Goal: Find contact information: Obtain details needed to contact an individual or organization

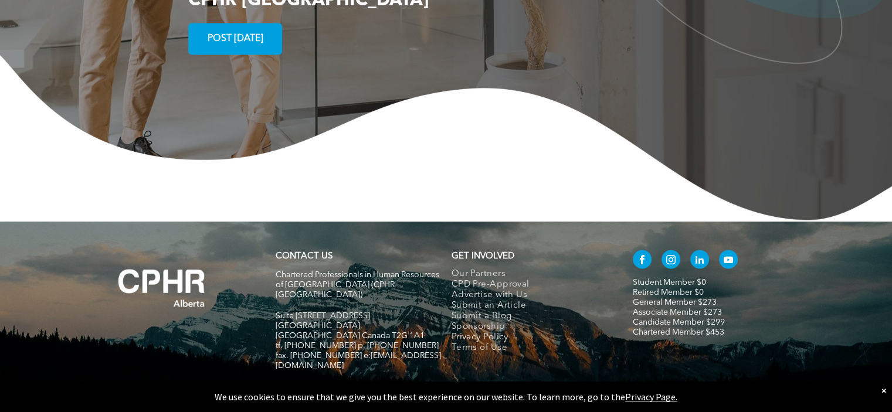
scroll to position [2208, 0]
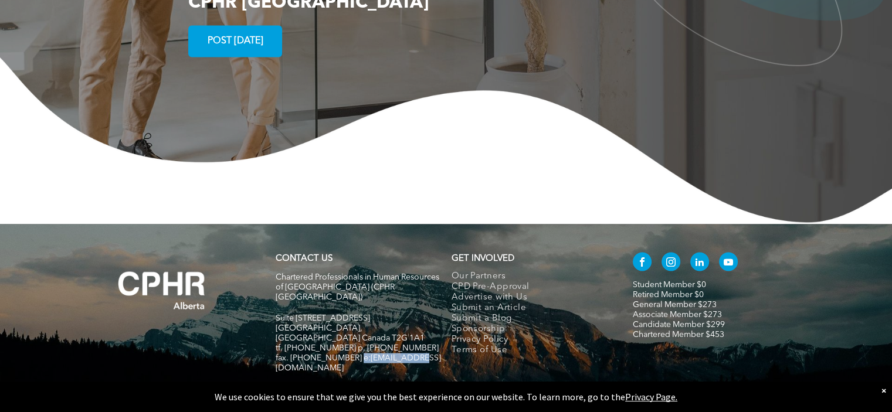
drag, startPoint x: 412, startPoint y: 300, endPoint x: 353, endPoint y: 302, distance: 58.7
click at [353, 353] on h5 "fax. [PHONE_NUMBER] e:[EMAIL_ADDRESS][DOMAIN_NAME]" at bounding box center [358, 363] width 165 height 20
click at [414, 373] on h5 at bounding box center [358, 378] width 165 height 11
drag, startPoint x: 413, startPoint y: 300, endPoint x: 352, endPoint y: 303, distance: 61.7
click at [352, 353] on h5 "fax. [PHONE_NUMBER] e:[EMAIL_ADDRESS][DOMAIN_NAME]" at bounding box center [358, 363] width 165 height 20
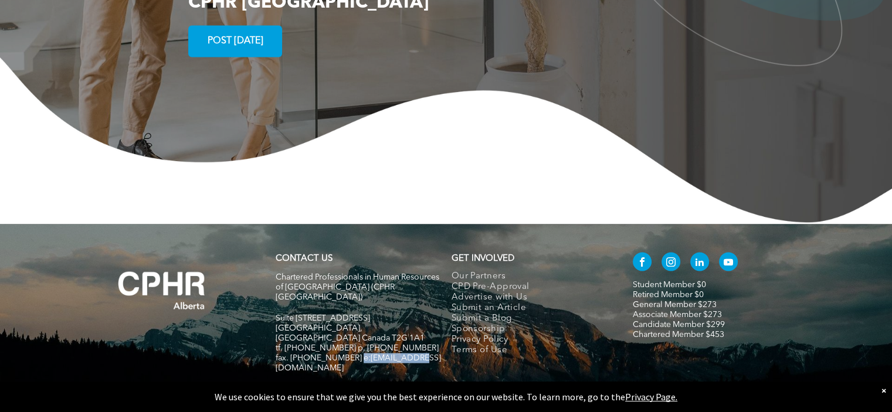
copy span "info@cphrab.ca"
